Goal: Task Accomplishment & Management: Complete application form

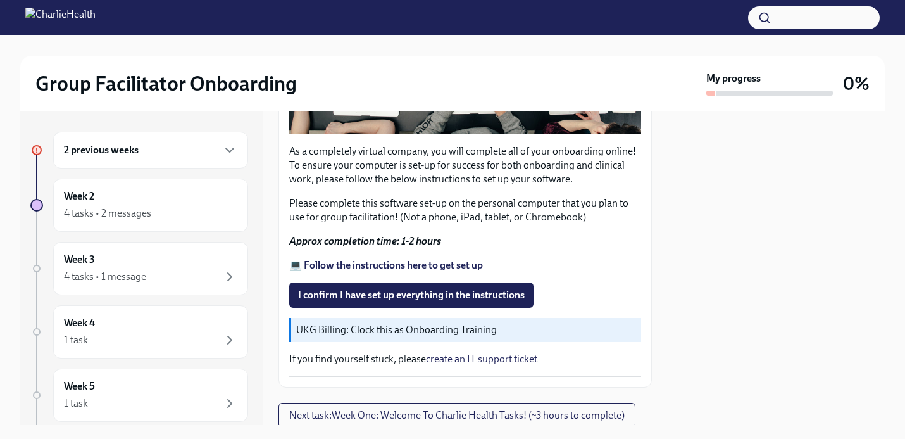
scroll to position [372, 0]
click at [355, 265] on strong "💻 Follow the instructions here to get set up" at bounding box center [386, 264] width 194 height 12
click at [379, 298] on span "I confirm I have set up everything in the instructions" at bounding box center [411, 294] width 227 height 13
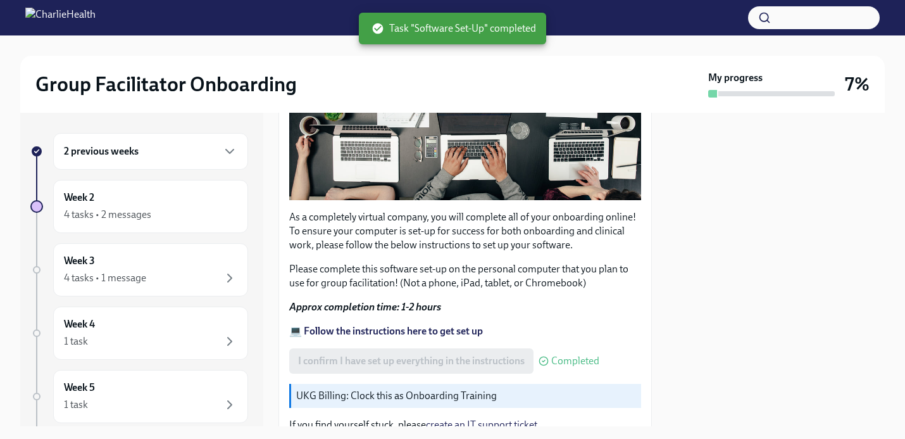
scroll to position [415, 0]
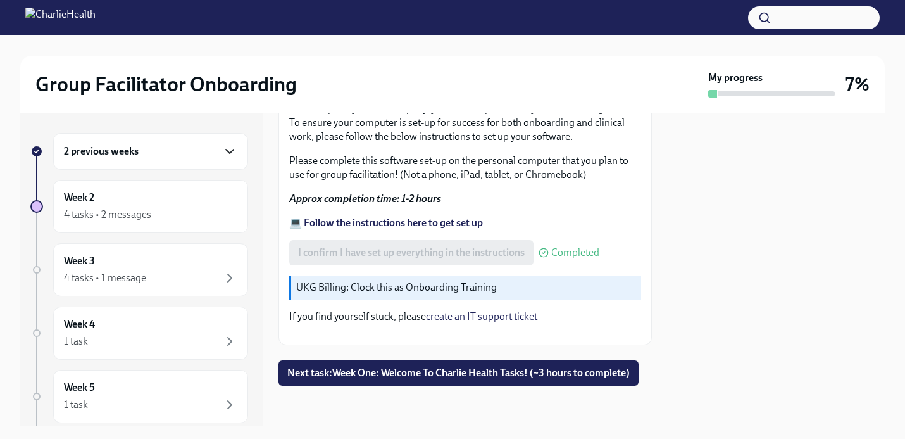
click at [230, 150] on icon "button" at bounding box center [229, 151] width 15 height 15
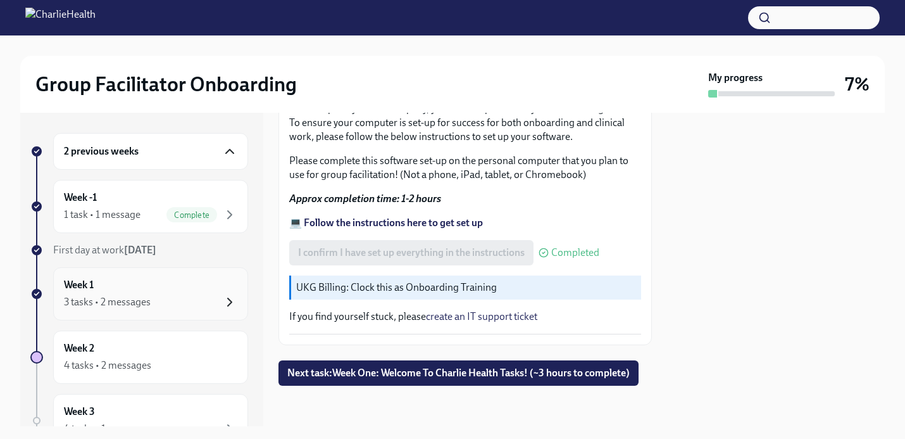
click at [228, 300] on icon "button" at bounding box center [229, 301] width 15 height 15
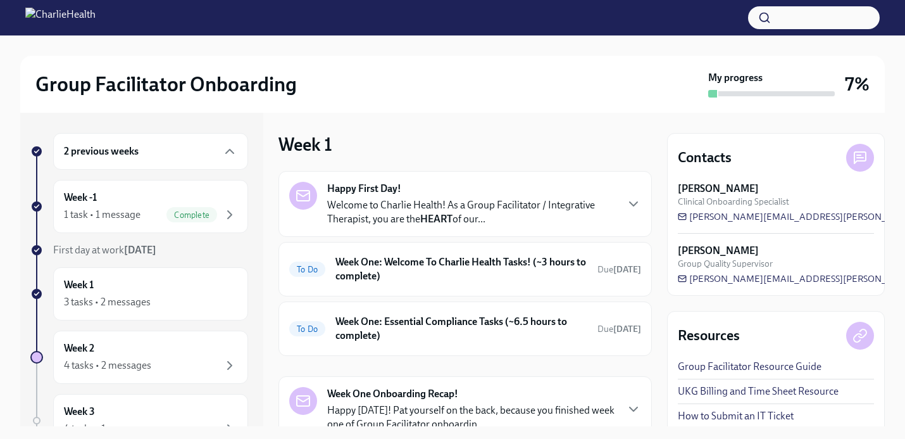
click at [368, 204] on p "Welcome to Charlie Health! As a Group Facilitator / Integrative Therapist, you …" at bounding box center [471, 212] width 289 height 28
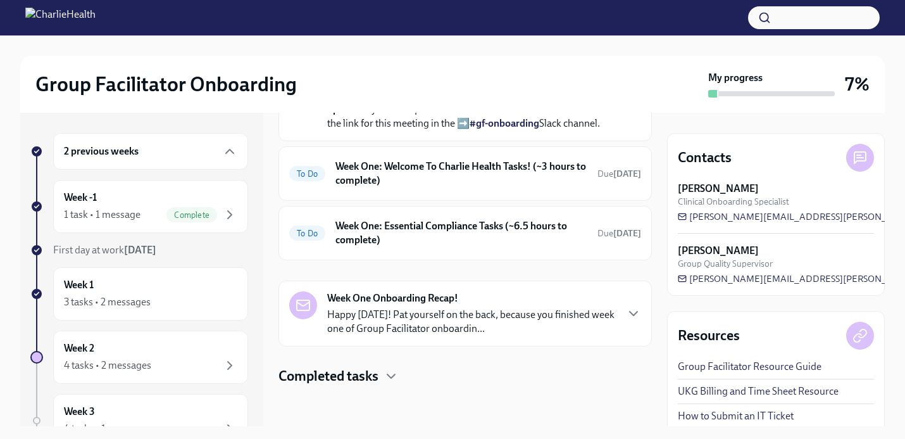
scroll to position [632, 0]
click at [396, 187] on h6 "Week One: Welcome To Charlie Health Tasks! (~3 hours to complete)" at bounding box center [462, 174] width 252 height 28
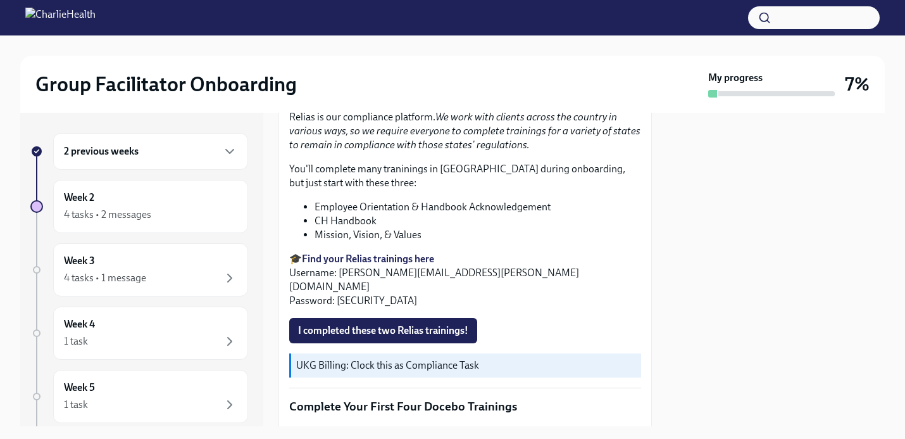
scroll to position [1376, 0]
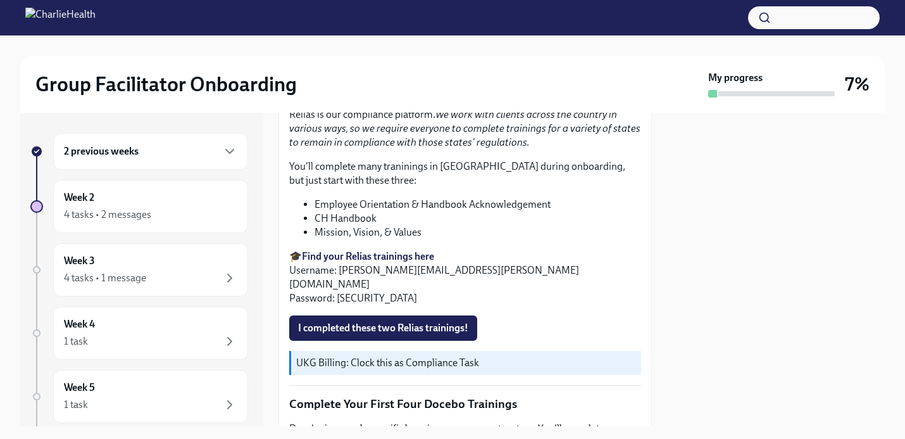
click at [352, 256] on strong "Find your Relias trainings here" at bounding box center [368, 256] width 132 height 12
drag, startPoint x: 339, startPoint y: 269, endPoint x: 470, endPoint y: 268, distance: 131.0
click at [470, 268] on p "🎓 Find your Relias trainings here Username: [PERSON_NAME][EMAIL_ADDRESS][PERSON…" at bounding box center [465, 277] width 352 height 56
copy p "[PERSON_NAME][EMAIL_ADDRESS][PERSON_NAME][DOMAIN_NAME]"
drag, startPoint x: 336, startPoint y: 284, endPoint x: 368, endPoint y: 284, distance: 32.9
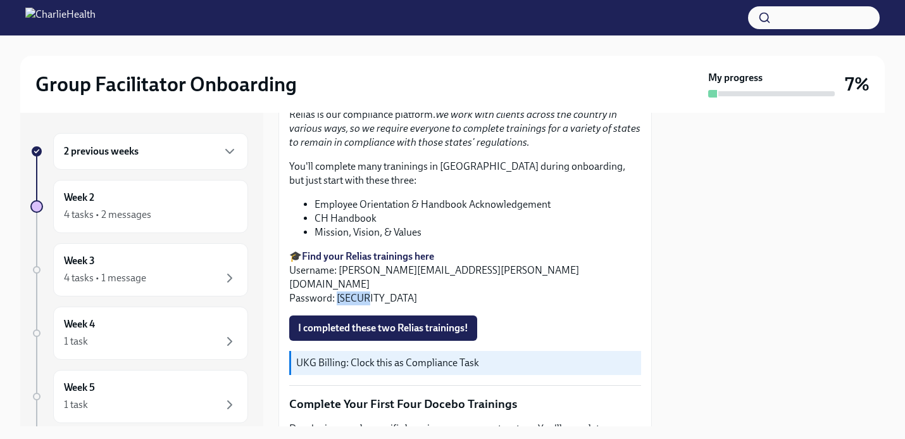
click at [368, 284] on p "🎓 Find your Relias trainings here Username: [PERSON_NAME][EMAIL_ADDRESS][PERSON…" at bounding box center [465, 277] width 352 height 56
copy p "ch1234"
click at [339, 268] on p "🎓 Find your Relias trainings here Username: [PERSON_NAME][EMAIL_ADDRESS][PERSON…" at bounding box center [465, 277] width 352 height 56
drag, startPoint x: 340, startPoint y: 271, endPoint x: 481, endPoint y: 269, distance: 141.2
click at [481, 269] on p "🎓 Find your Relias trainings here Username: [PERSON_NAME][EMAIL_ADDRESS][PERSON…" at bounding box center [465, 277] width 352 height 56
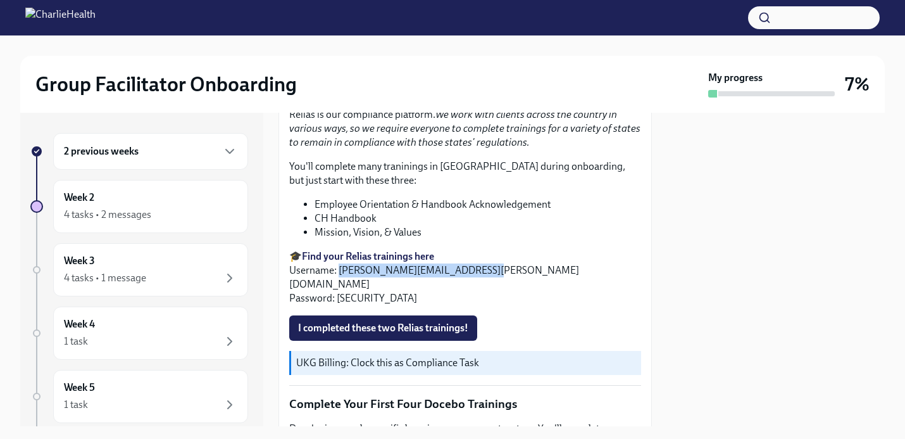
copy p "[PERSON_NAME][EMAIL_ADDRESS][PERSON_NAME][DOMAIN_NAME]"
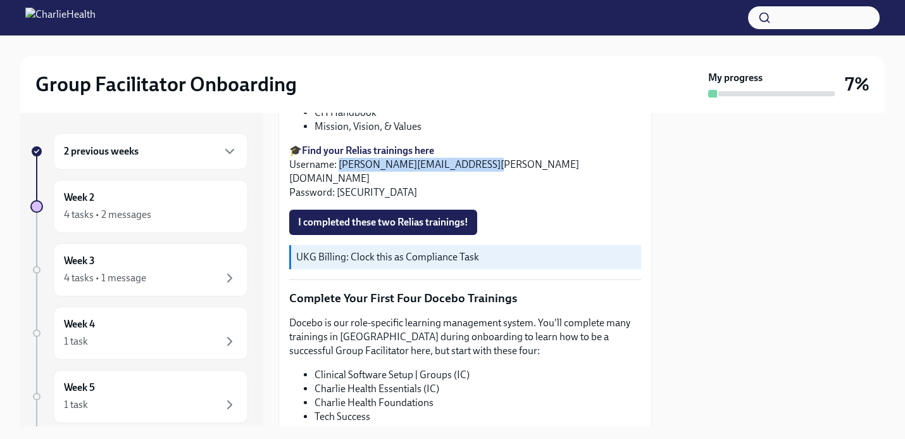
scroll to position [1490, 0]
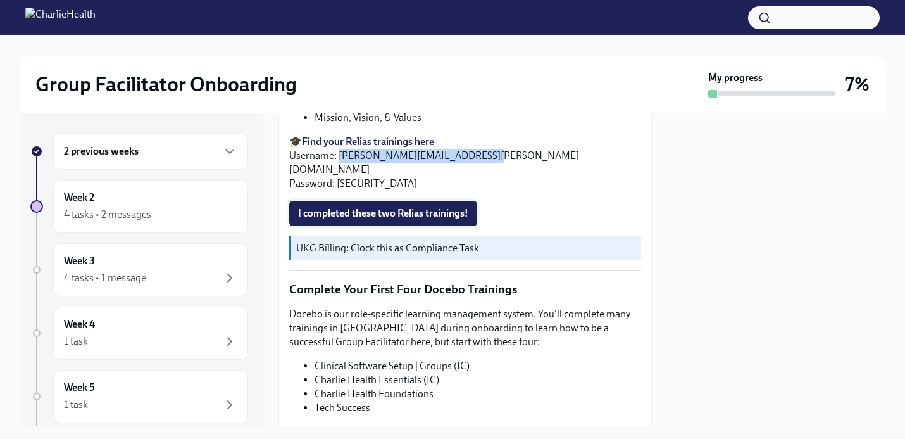
click at [418, 207] on span "I completed these two Relias trainings!" at bounding box center [383, 213] width 170 height 13
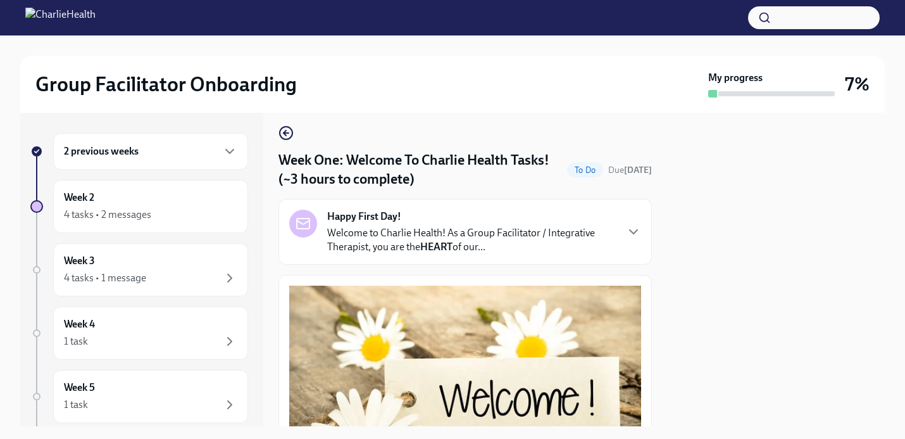
scroll to position [9, 0]
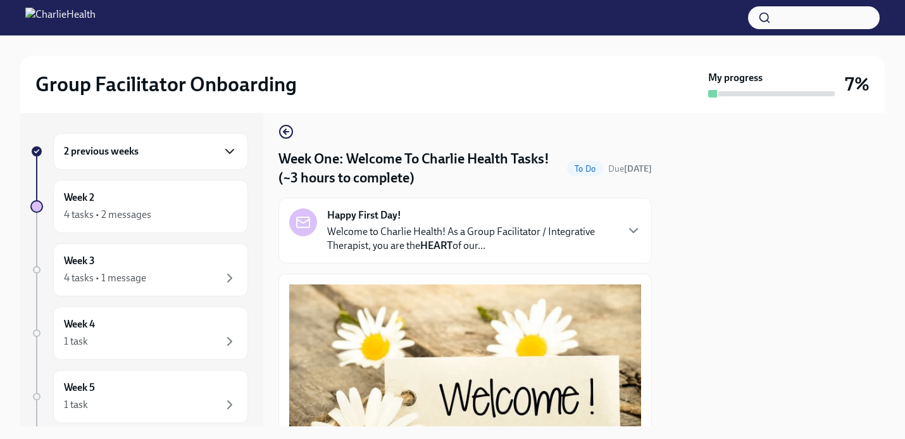
click at [222, 153] on icon "button" at bounding box center [229, 151] width 15 height 15
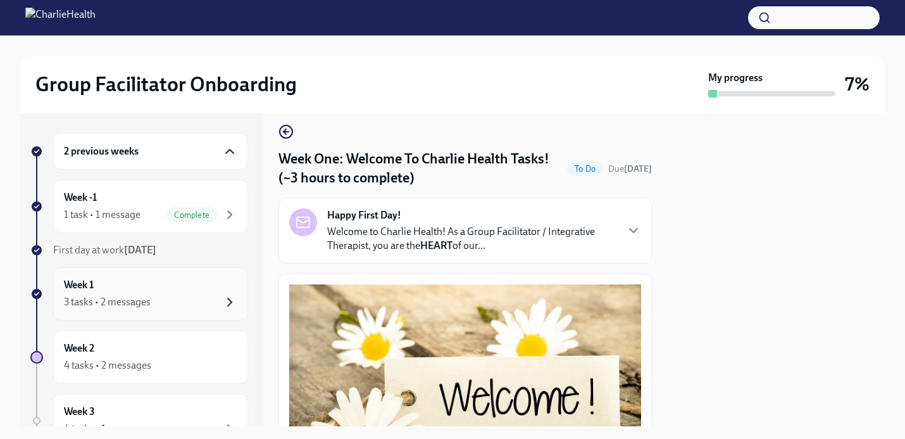
click at [223, 305] on icon "button" at bounding box center [229, 301] width 15 height 15
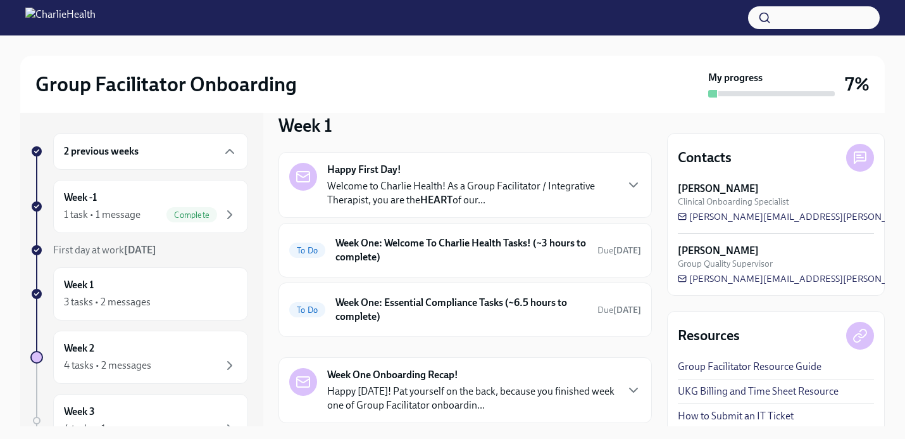
scroll to position [22, 0]
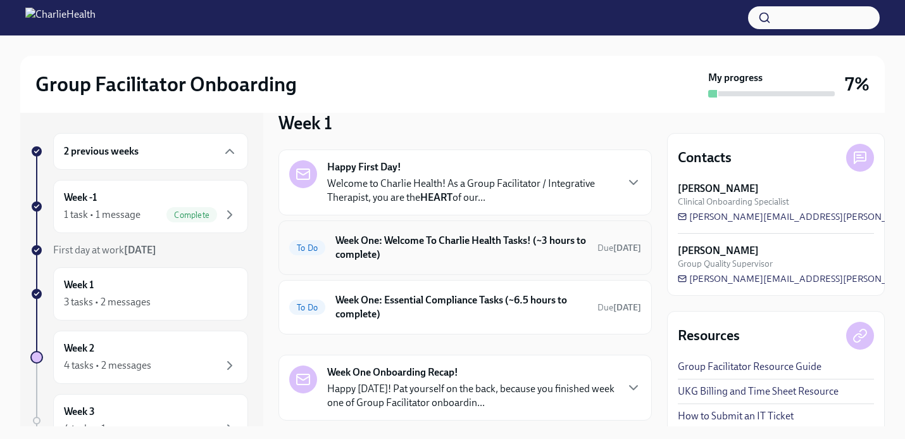
click at [385, 247] on h6 "Week One: Welcome To Charlie Health Tasks! (~3 hours to complete)" at bounding box center [462, 248] width 252 height 28
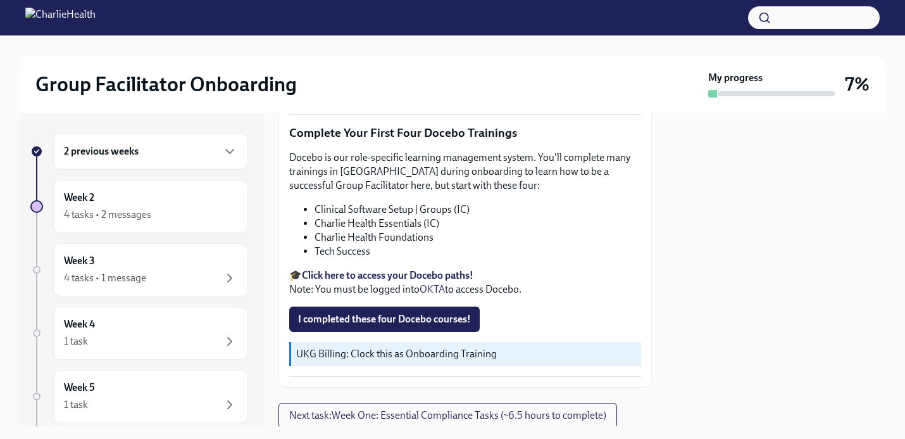
scroll to position [1647, 0]
click at [349, 268] on strong "Click here to access your Docebo paths!" at bounding box center [388, 274] width 172 height 12
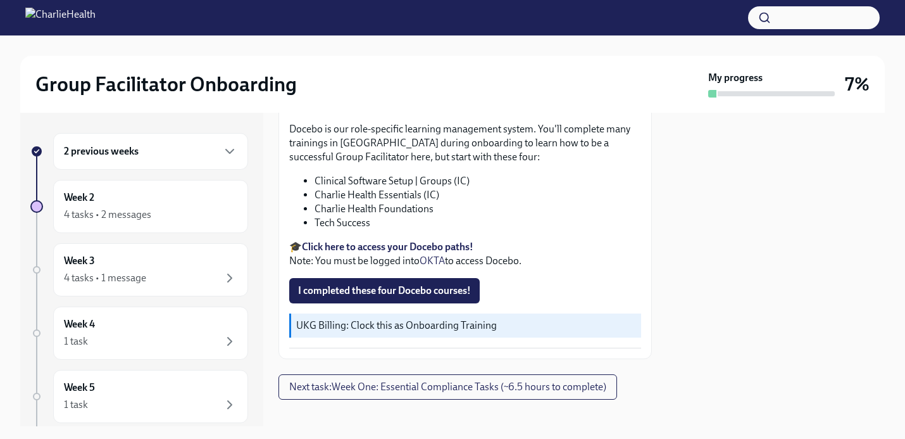
scroll to position [1675, 0]
click at [377, 284] on span "I completed these four Docebo courses!" at bounding box center [384, 290] width 173 height 13
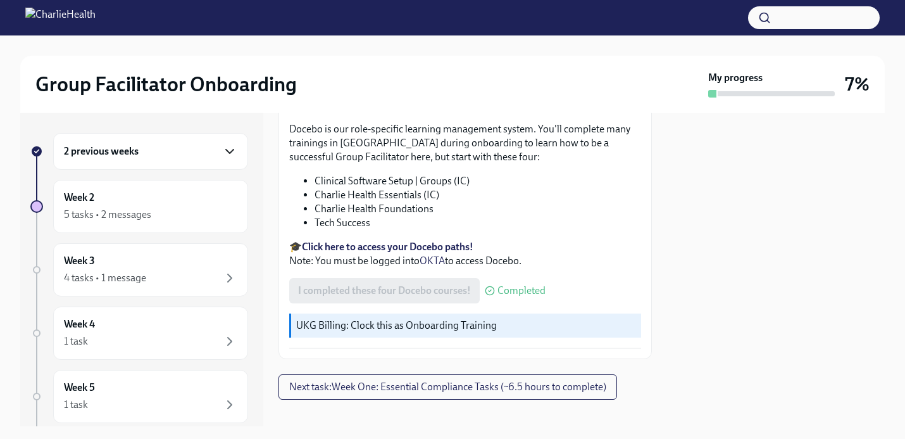
click at [234, 149] on icon "button" at bounding box center [230, 151] width 8 height 4
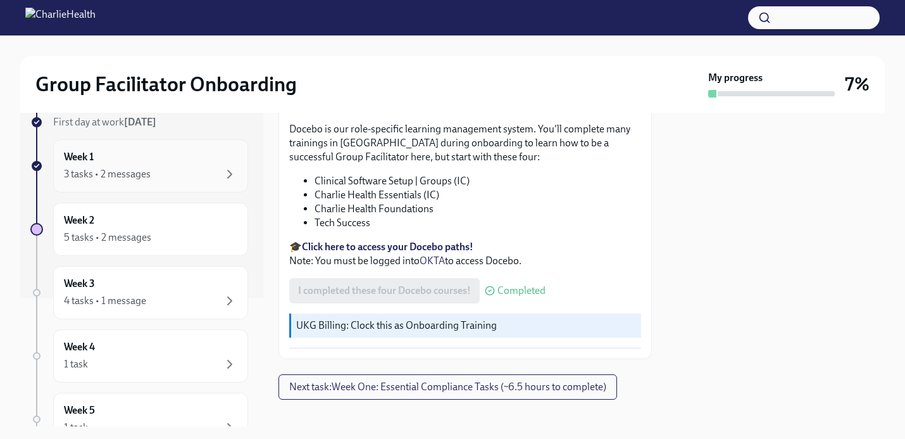
scroll to position [132, 0]
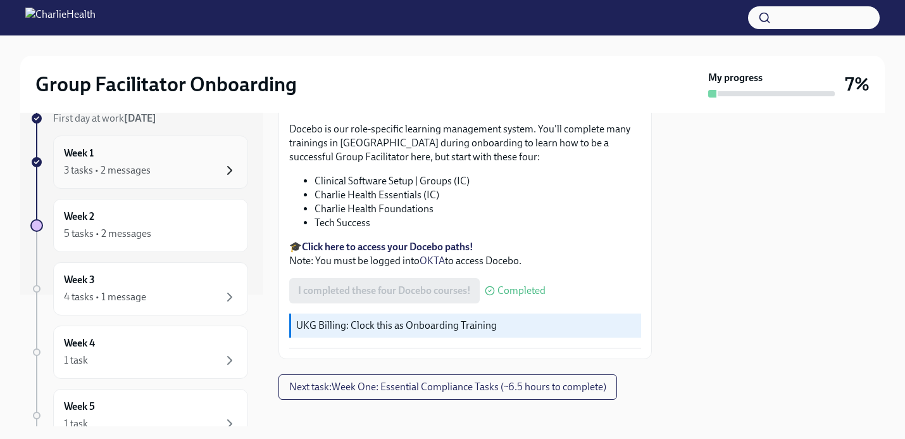
click at [233, 168] on icon "button" at bounding box center [229, 170] width 15 height 15
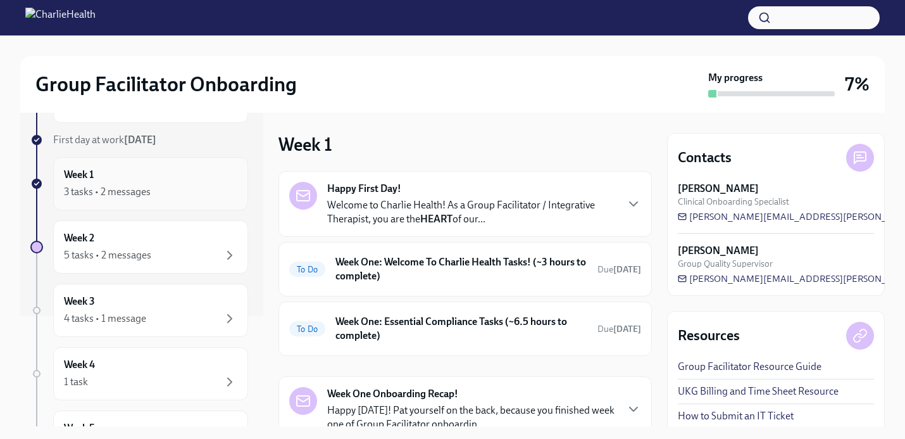
scroll to position [114, 0]
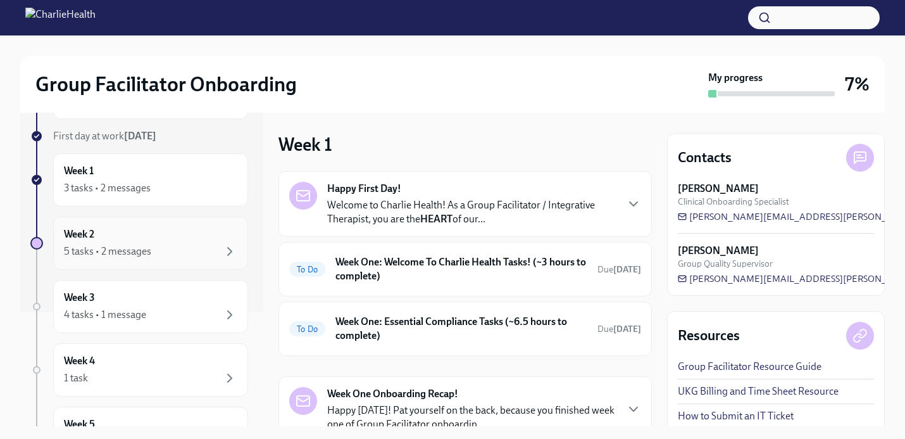
click at [172, 245] on div "5 tasks • 2 messages" at bounding box center [150, 251] width 173 height 15
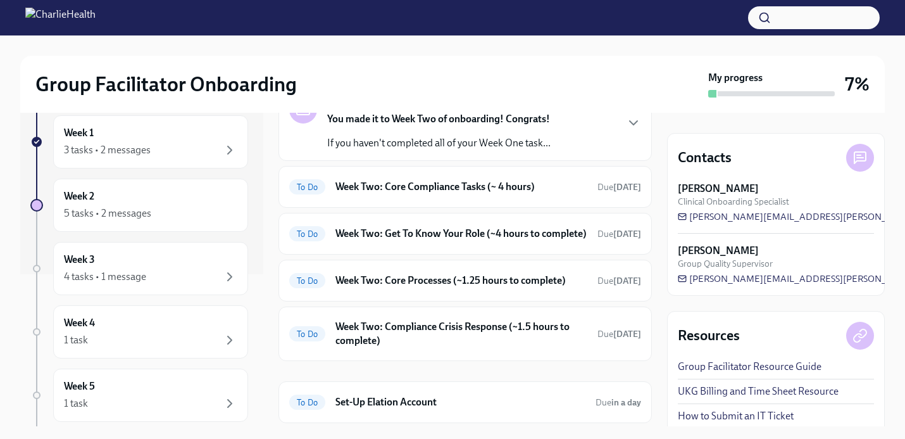
scroll to position [99, 0]
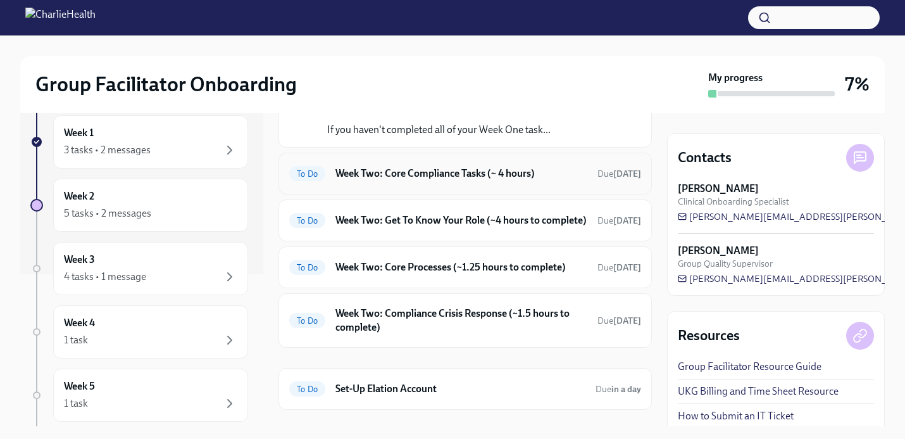
click at [420, 171] on h6 "Week Two: Core Compliance Tasks (~ 4 hours)" at bounding box center [462, 173] width 252 height 14
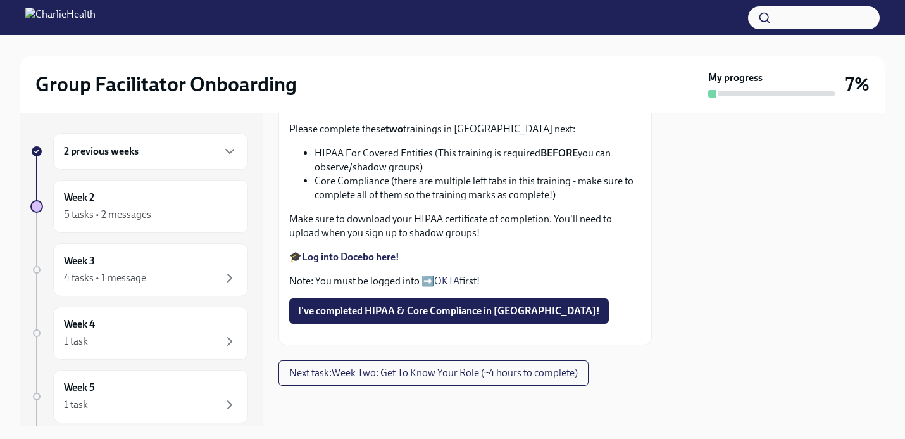
scroll to position [577, 0]
click at [404, 69] on span "Upload Upload CPR Certificate" at bounding box center [371, 62] width 147 height 13
click at [0, 0] on input "Upload Upload CPR Certificate" at bounding box center [0, 0] width 0 height 0
